Goal: Information Seeking & Learning: Find contact information

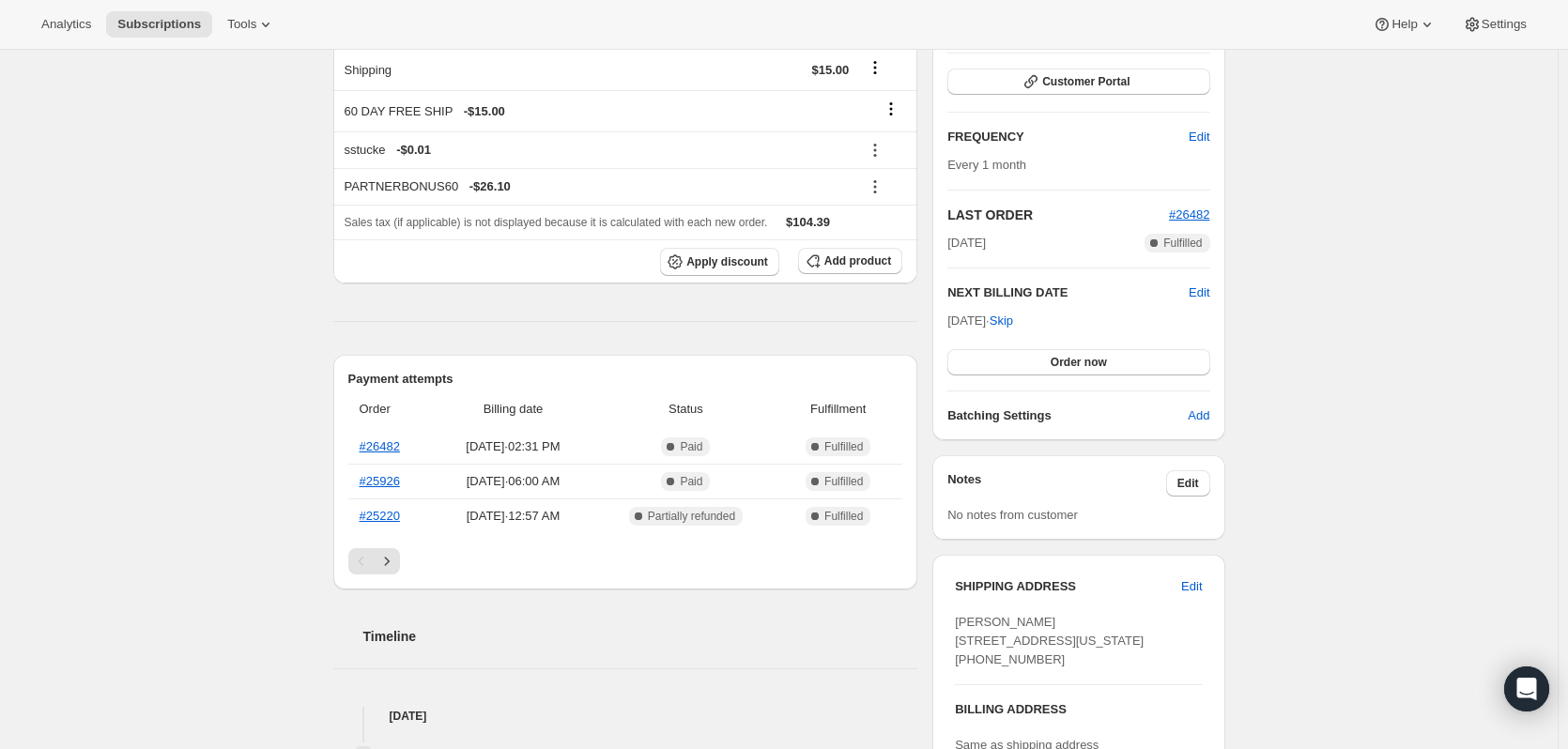
scroll to position [94, 0]
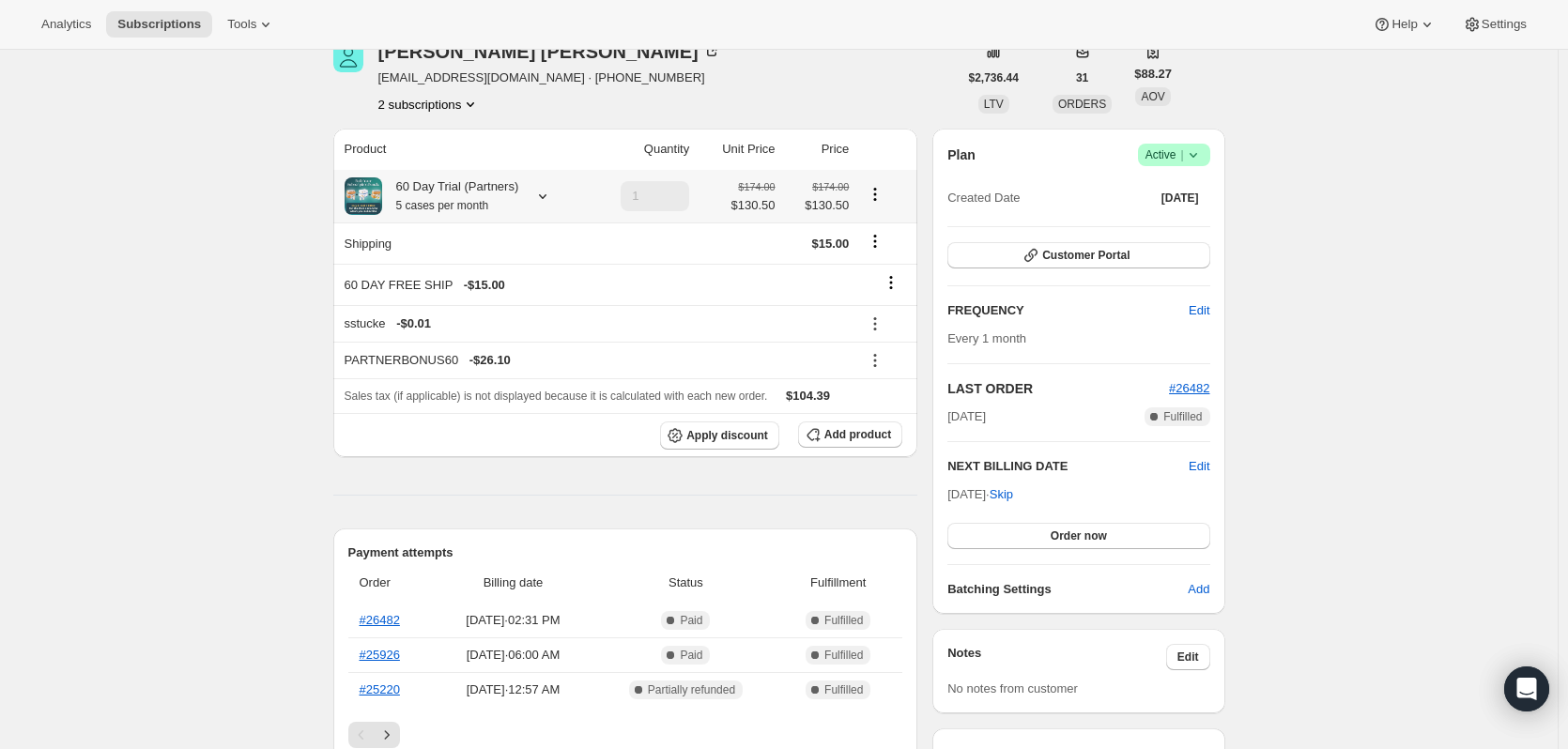
click at [547, 195] on icon at bounding box center [543, 196] width 19 height 19
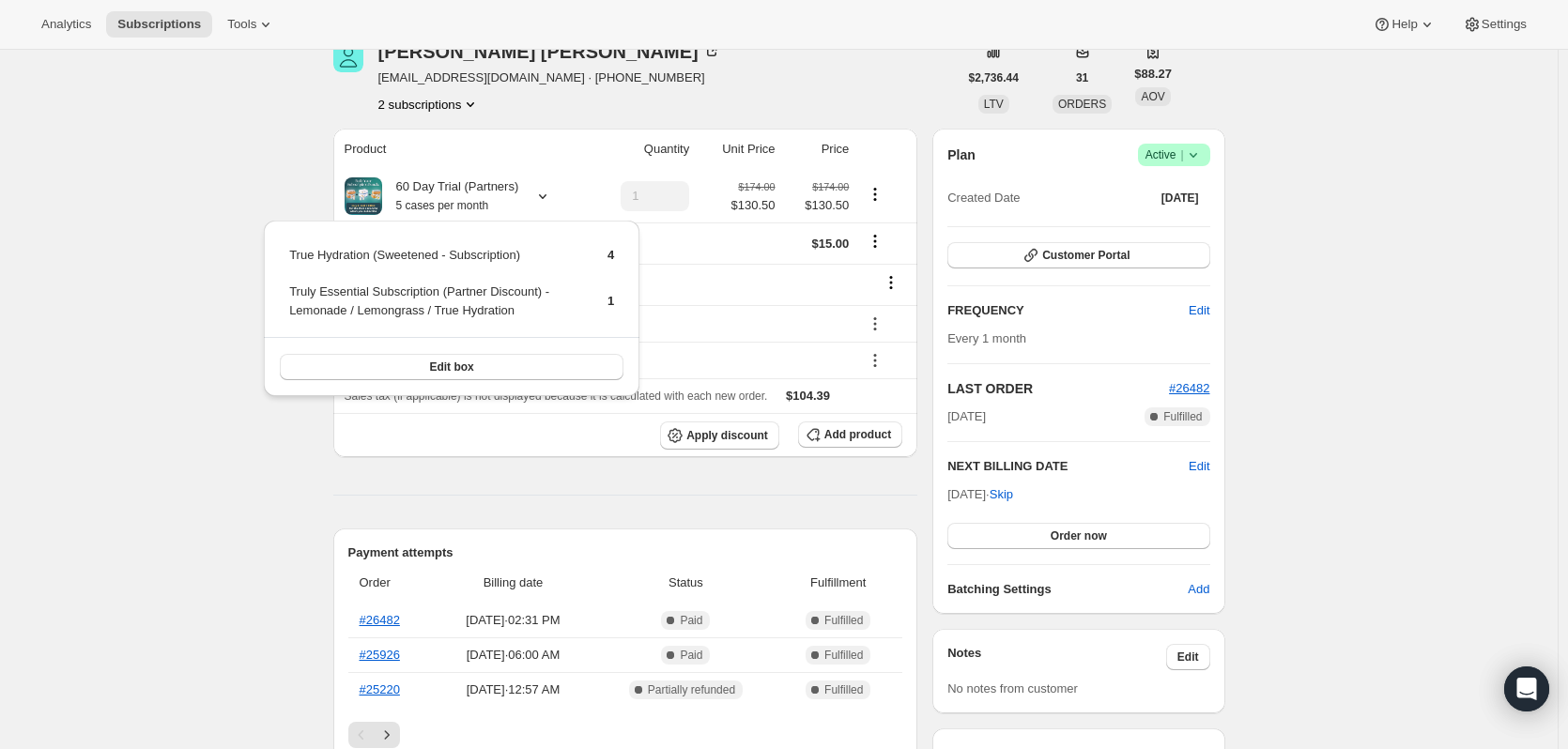
drag, startPoint x: 1342, startPoint y: 413, endPoint x: 439, endPoint y: 527, distance: 910.2
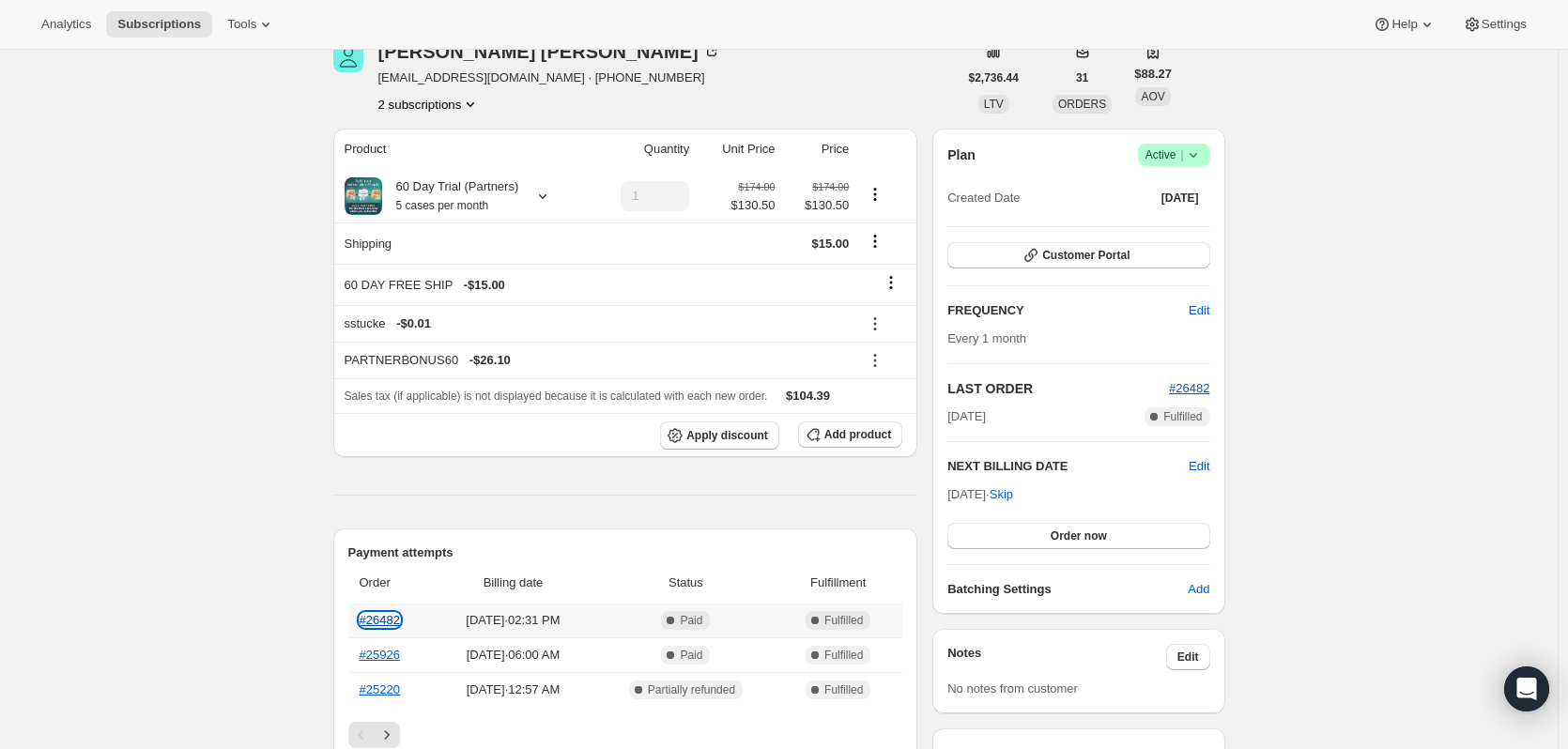
click at [380, 621] on link "#26482" at bounding box center [380, 620] width 40 height 14
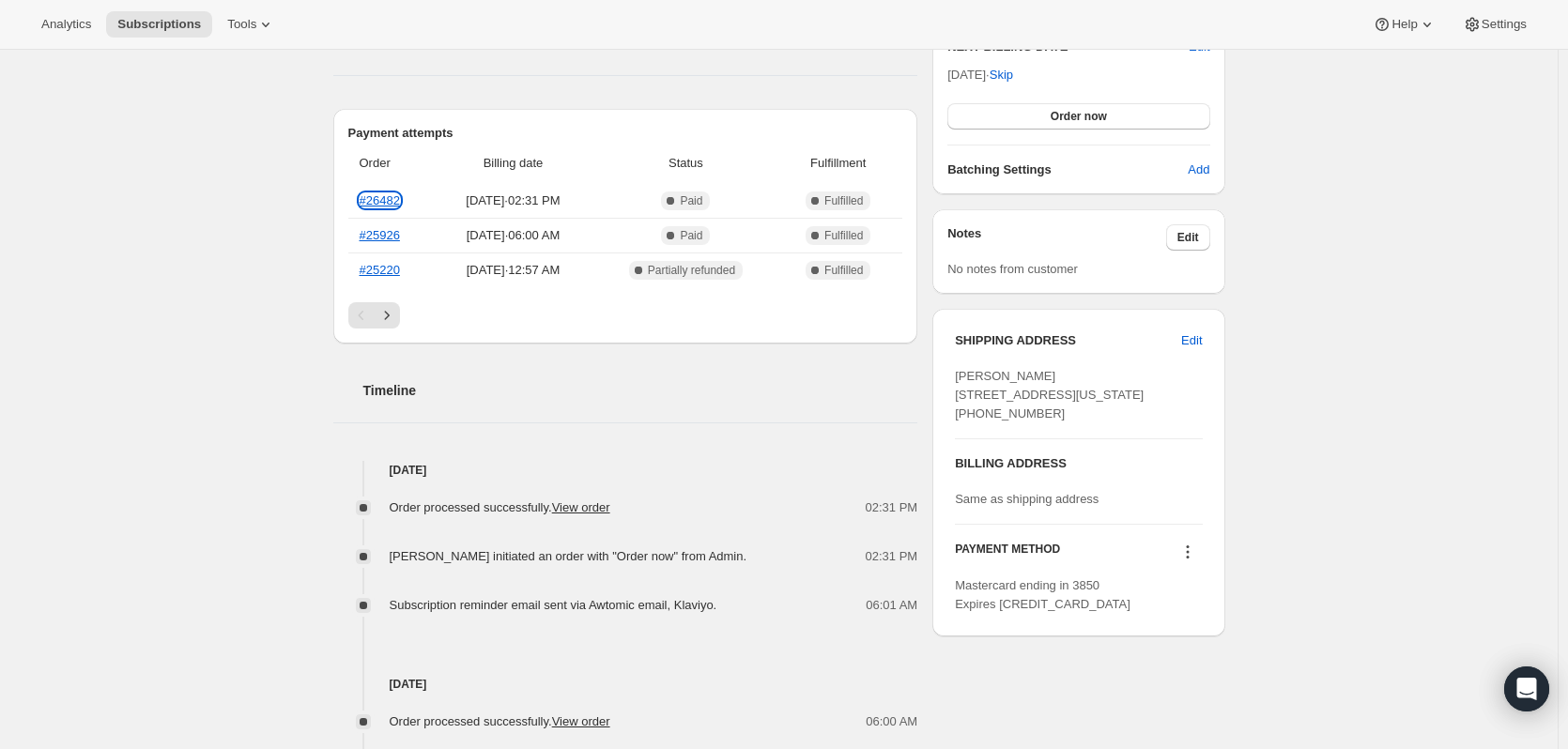
scroll to position [376, 0]
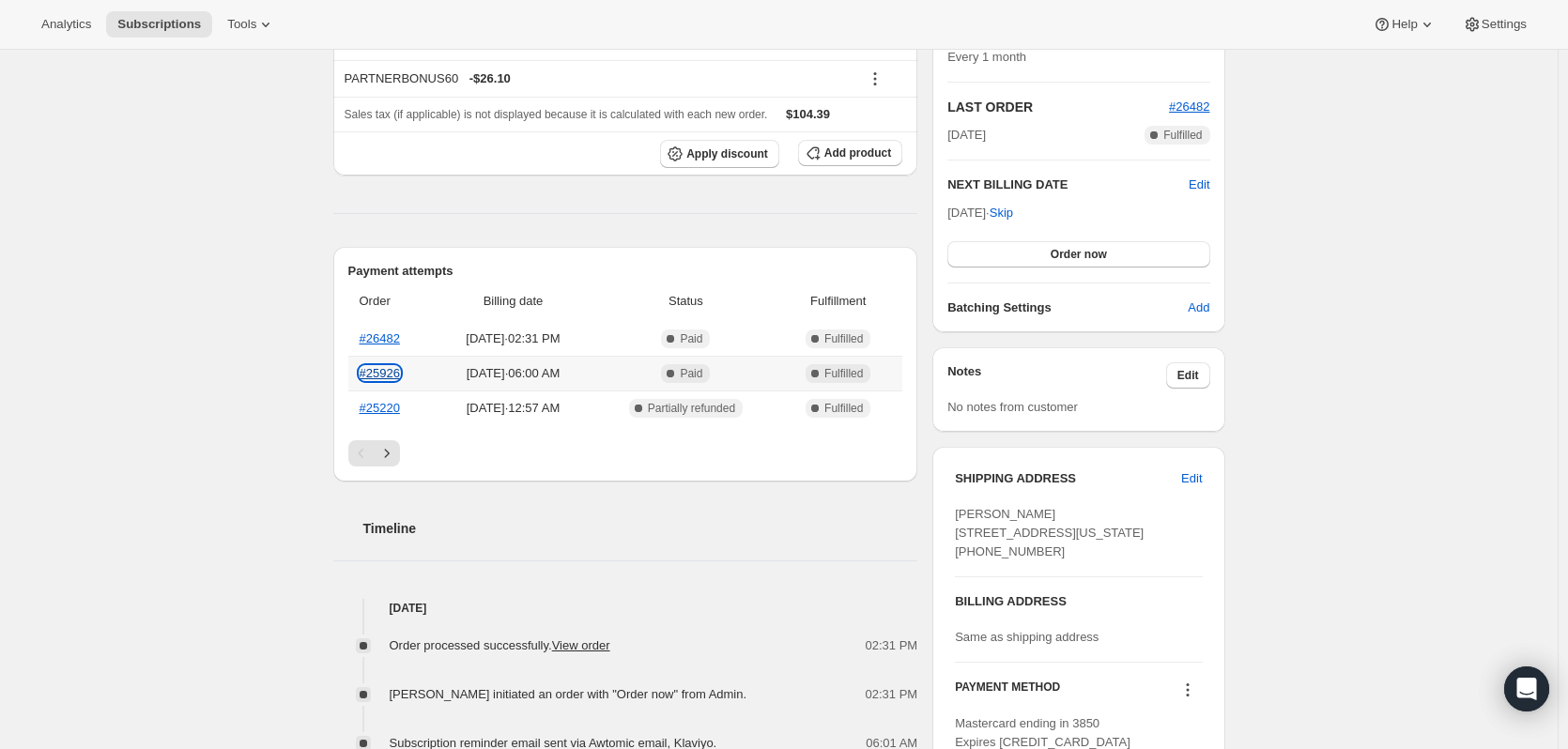
click at [385, 375] on link "#25926" at bounding box center [380, 373] width 40 height 14
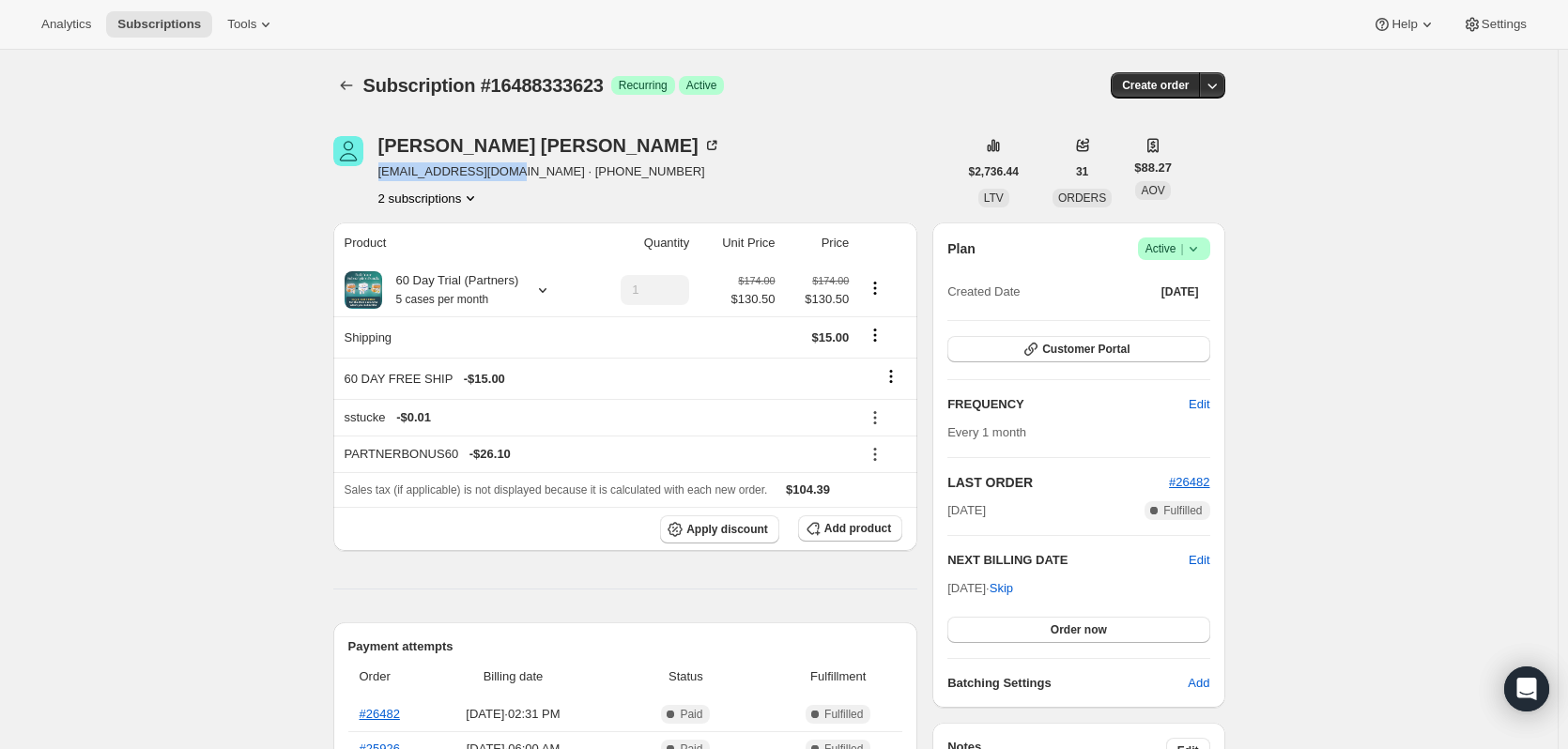
drag, startPoint x: 512, startPoint y: 178, endPoint x: 379, endPoint y: 180, distance: 133.0
click at [379, 180] on div "[PERSON_NAME] [EMAIL_ADDRESS][DOMAIN_NAME] · [PHONE_NUMBER] 2 subscriptions" at bounding box center [645, 172] width 625 height 71
copy span "[EMAIL_ADDRESS][DOMAIN_NAME]"
